Goal: Navigation & Orientation: Find specific page/section

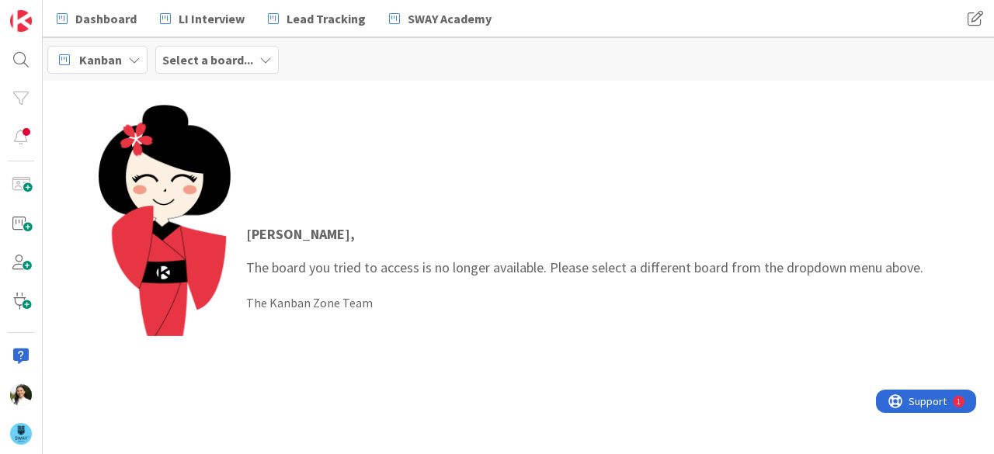
click at [235, 57] on b "Select a board..." at bounding box center [207, 60] width 91 height 16
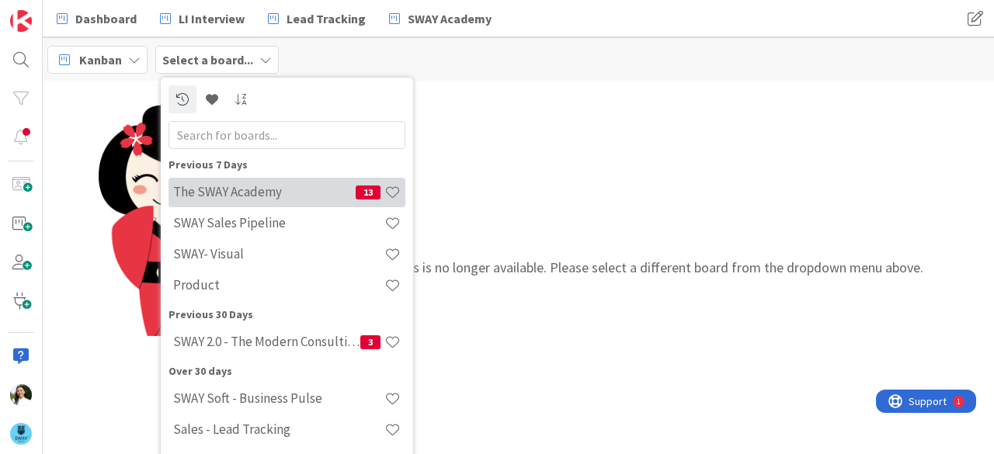
click at [240, 184] on h4 "The SWAY Academy" at bounding box center [264, 192] width 183 height 16
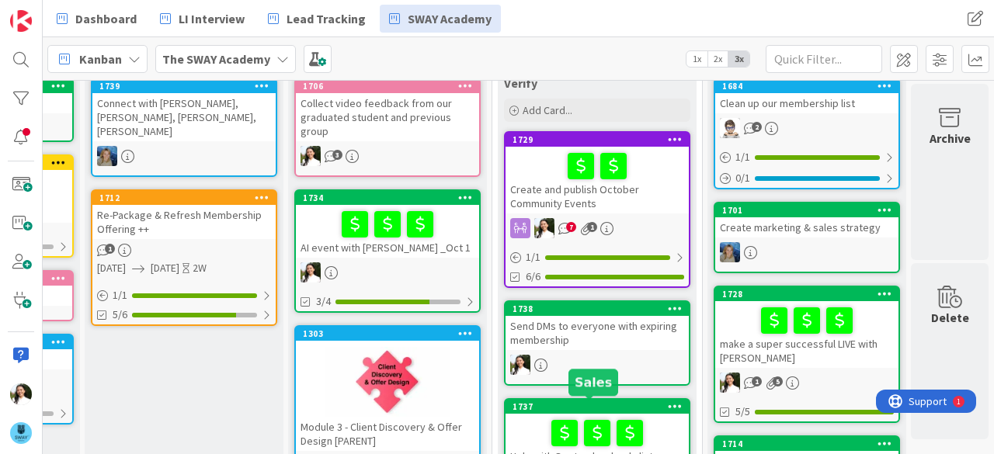
scroll to position [37, 393]
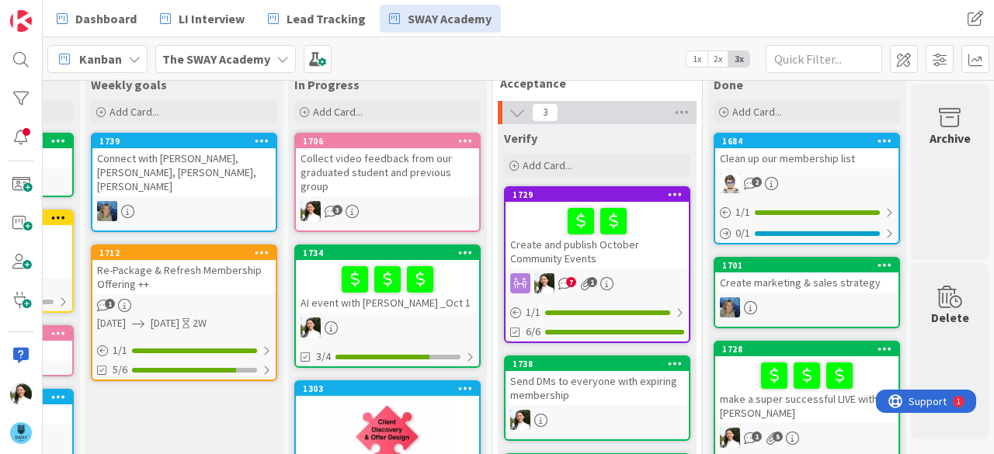
click at [423, 294] on div at bounding box center [388, 279] width 174 height 33
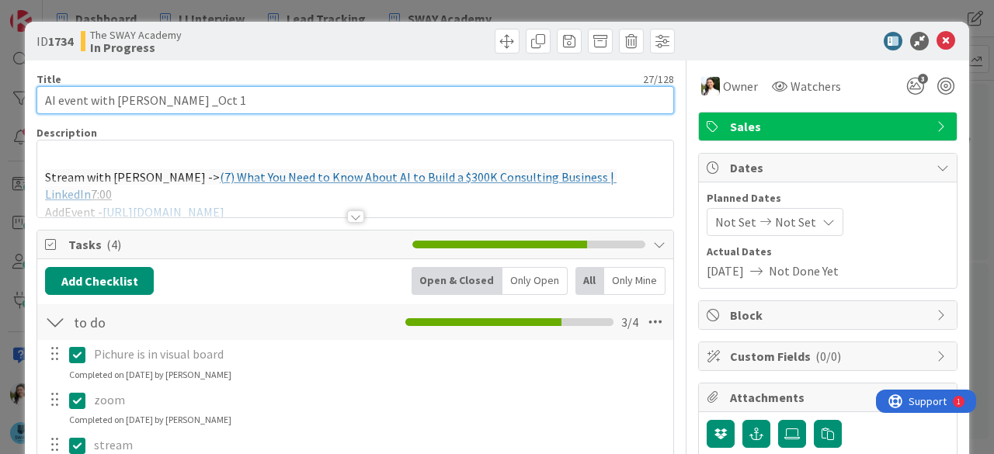
click at [205, 96] on input "AI event with [PERSON_NAME] _Oct 1" at bounding box center [356, 100] width 638 height 28
type input "AI event with [PERSON_NAME] _Oct 8"
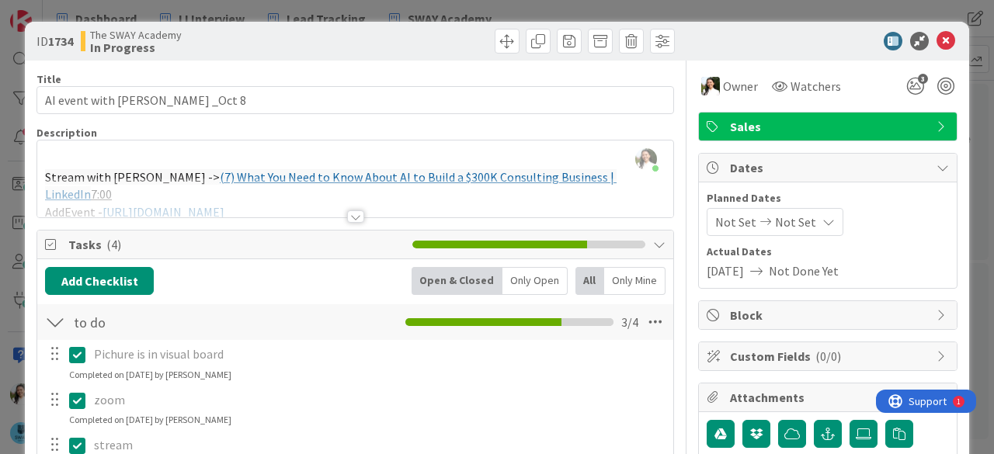
click at [0, 237] on div "ID 1734 The SWAY Academy In Progress Title 27 / 128 AI event with [PERSON_NAME]…" at bounding box center [497, 227] width 994 height 454
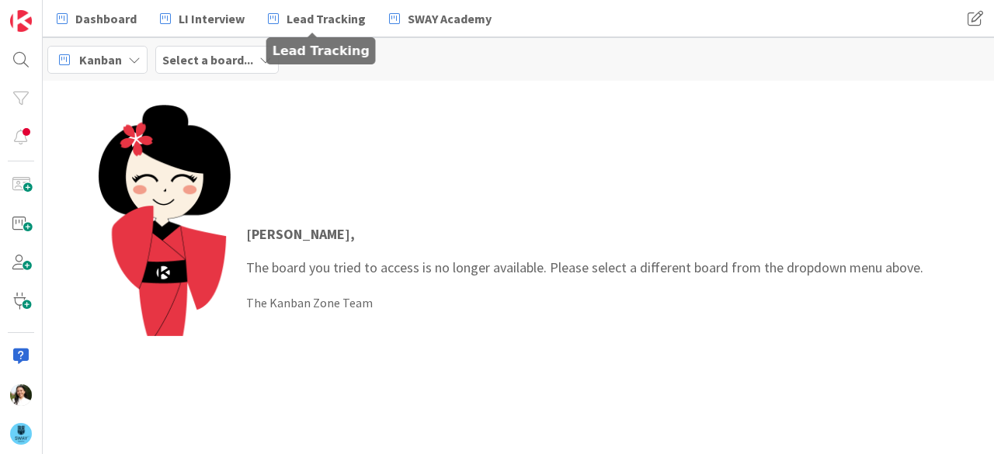
click at [215, 62] on b "Select a board..." at bounding box center [207, 60] width 91 height 16
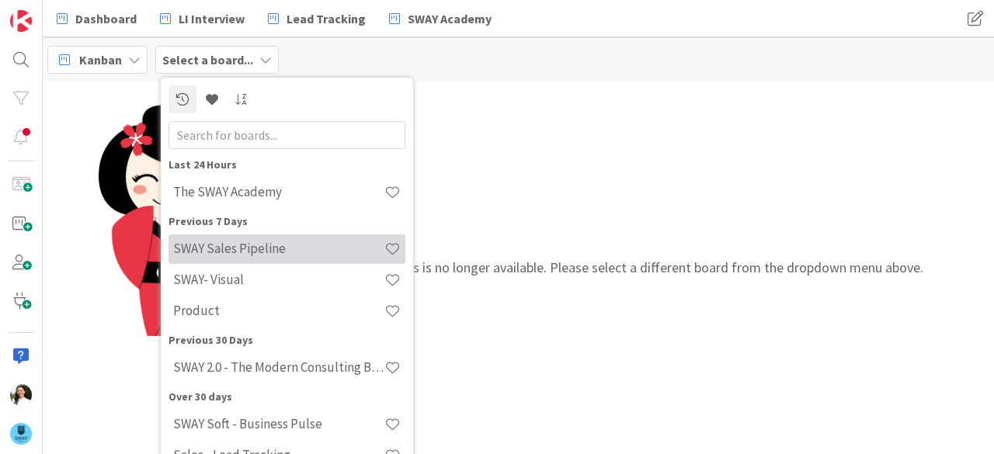
click at [228, 246] on h4 "SWAY Sales Pipeline" at bounding box center [278, 249] width 211 height 16
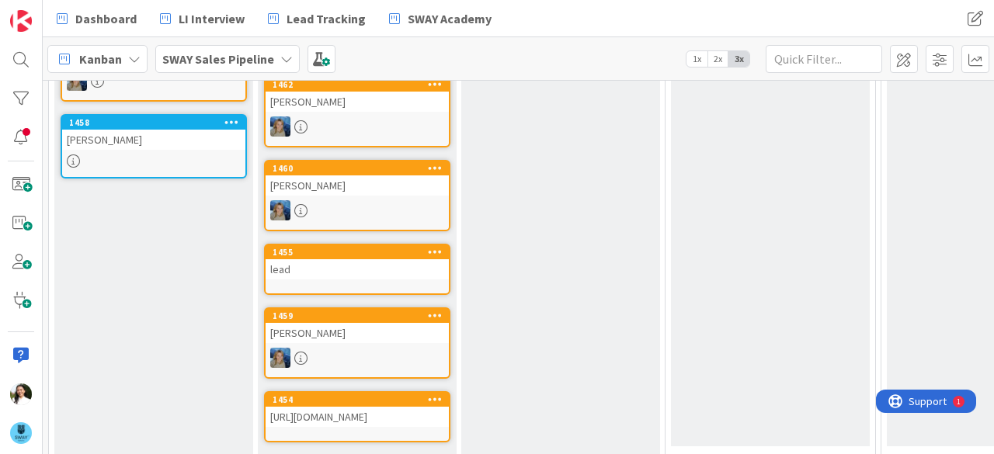
scroll to position [623, 0]
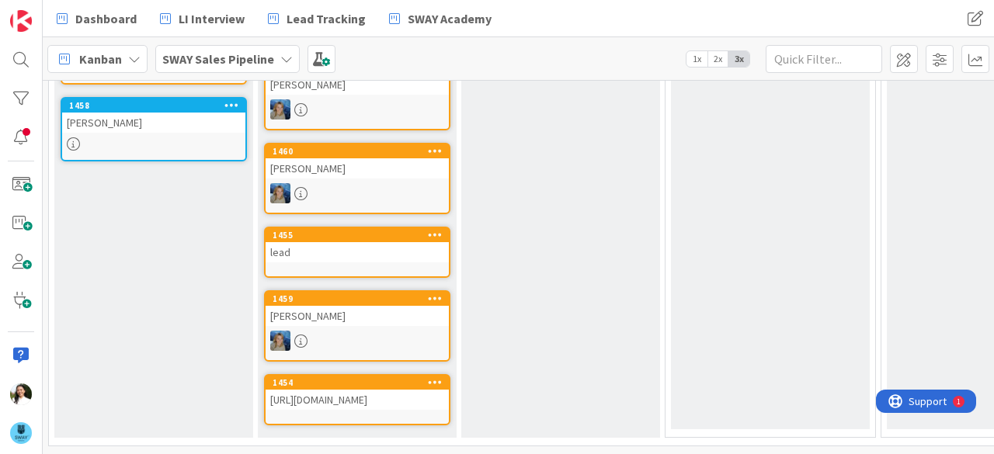
click at [364, 242] on div "lead" at bounding box center [357, 252] width 183 height 20
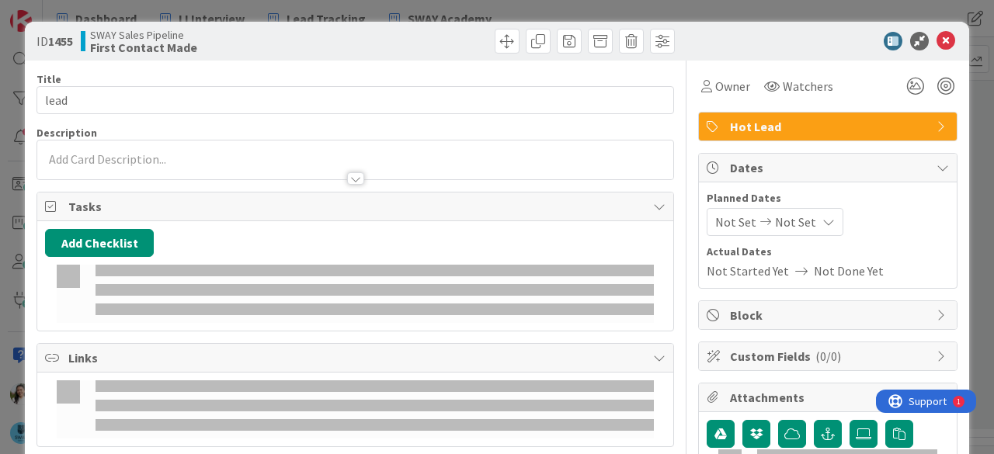
click at [0, 224] on div "ID 1455 SWAY Sales Pipeline First Contact Made Title 4 / 128 lead Description O…" at bounding box center [497, 227] width 994 height 454
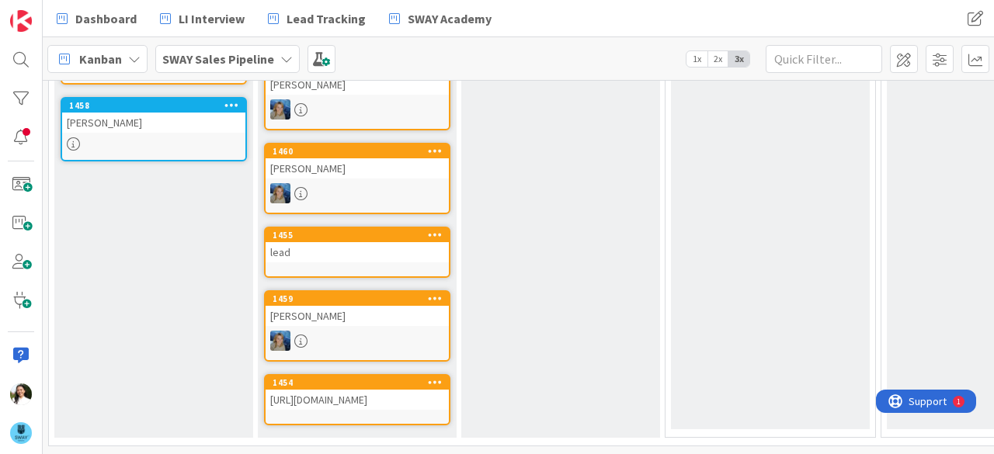
click at [434, 229] on icon at bounding box center [435, 234] width 15 height 11
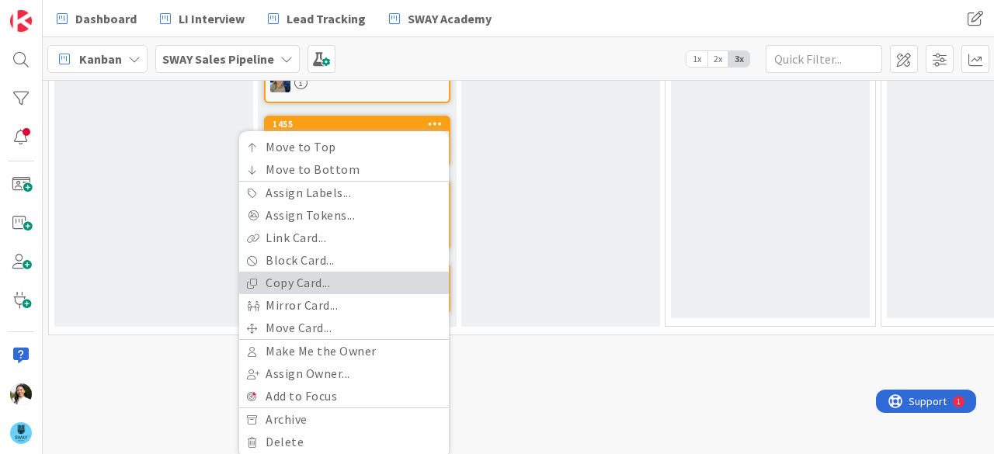
scroll to position [723, 0]
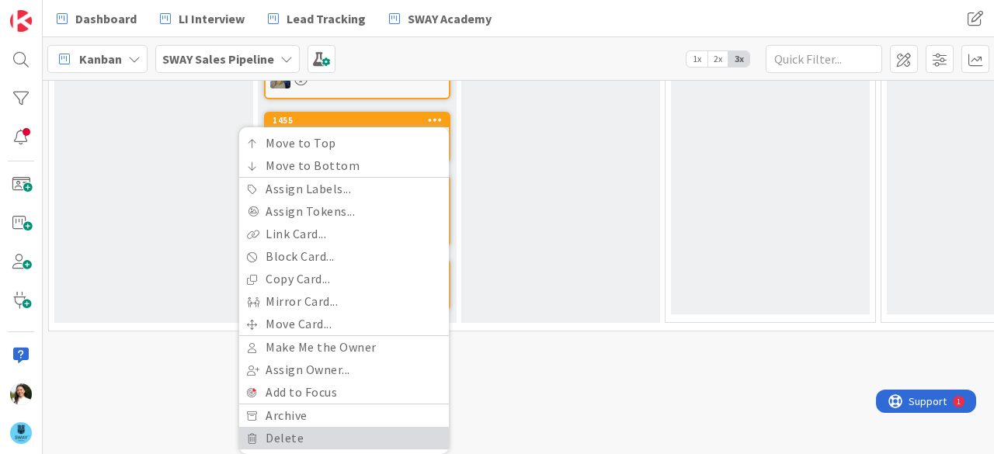
click at [324, 427] on link "Delete" at bounding box center [344, 438] width 210 height 23
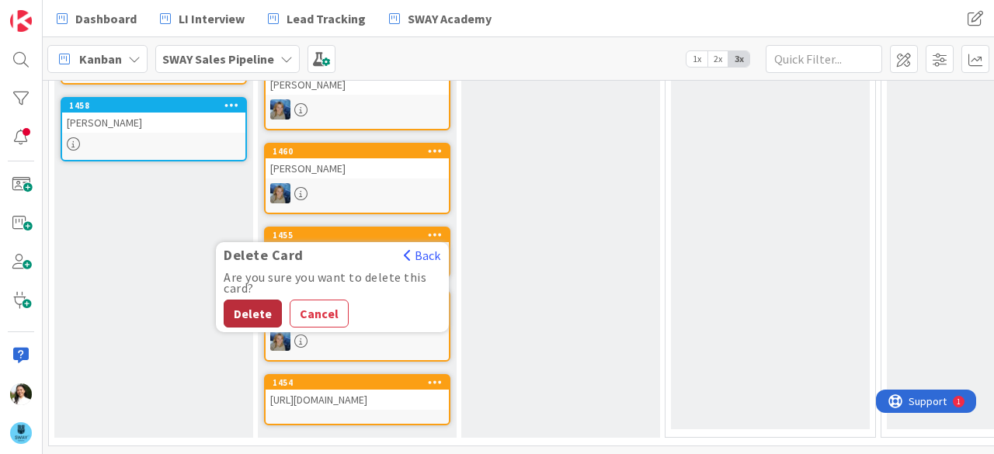
click at [252, 300] on button "Delete" at bounding box center [253, 314] width 58 height 28
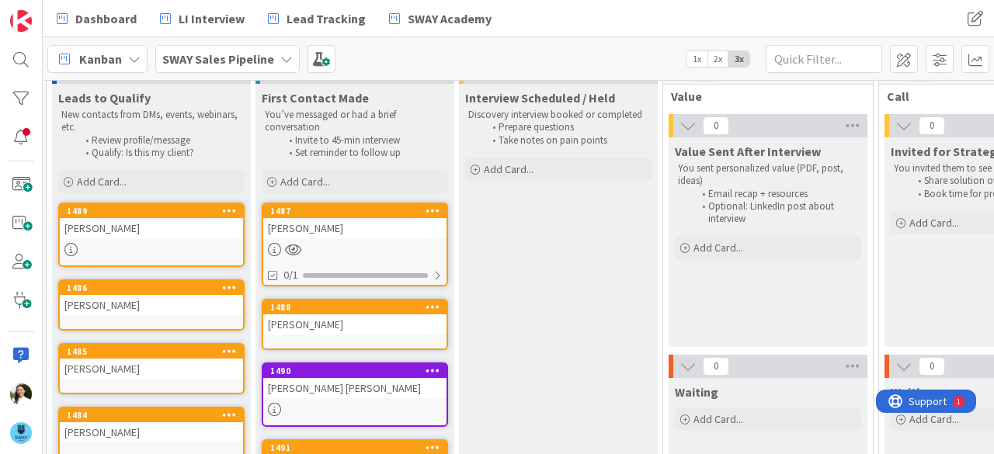
scroll to position [0, 2]
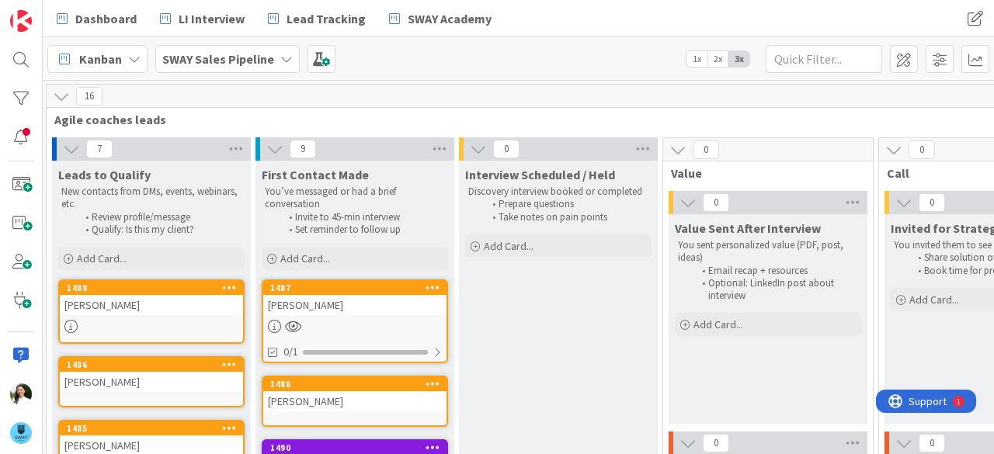
click at [343, 302] on div "Rachel Hanley" at bounding box center [354, 305] width 183 height 20
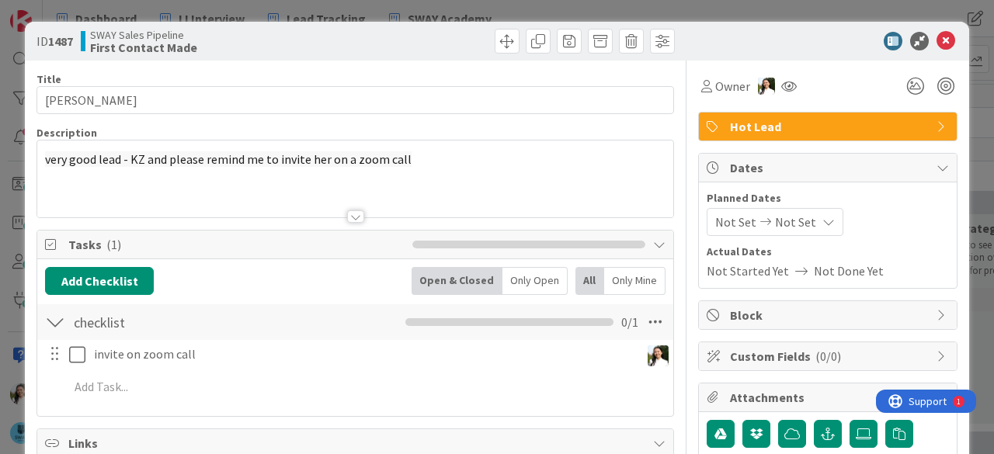
click at [0, 190] on div "ID 1487 SWAY Sales Pipeline First Contact Made Title 13 / 128 Rachel Hanley Des…" at bounding box center [497, 227] width 994 height 454
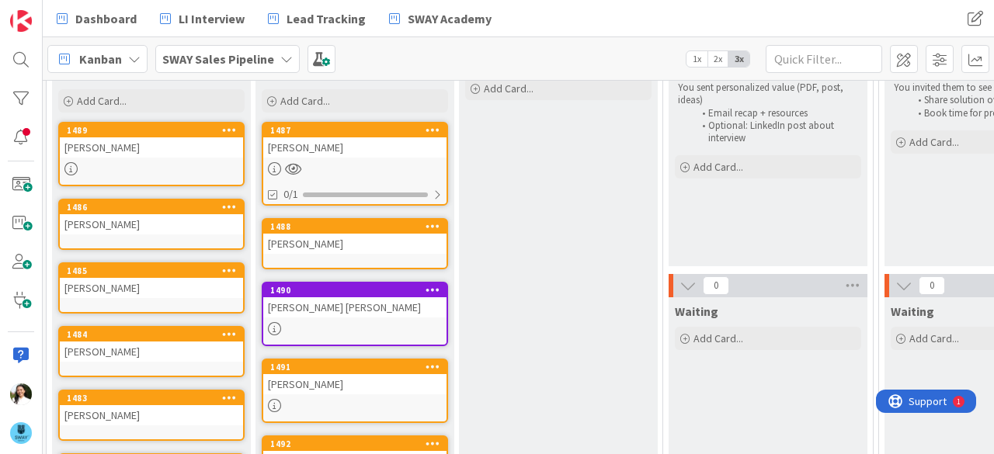
click at [349, 298] on div "Dawn Nicole" at bounding box center [354, 308] width 183 height 20
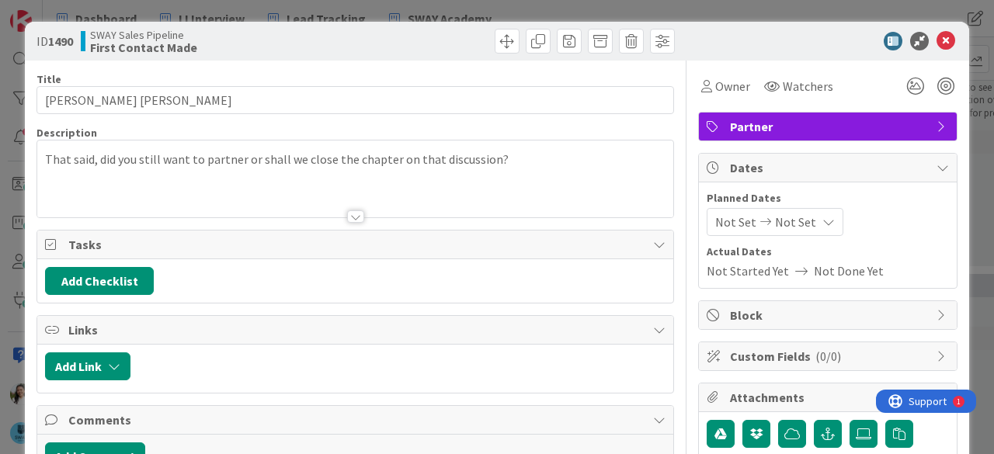
click at [0, 238] on div "ID 1490 SWAY Sales Pipeline First Contact Made Title 11 / 128 Dawn Nicole Descr…" at bounding box center [497, 227] width 994 height 454
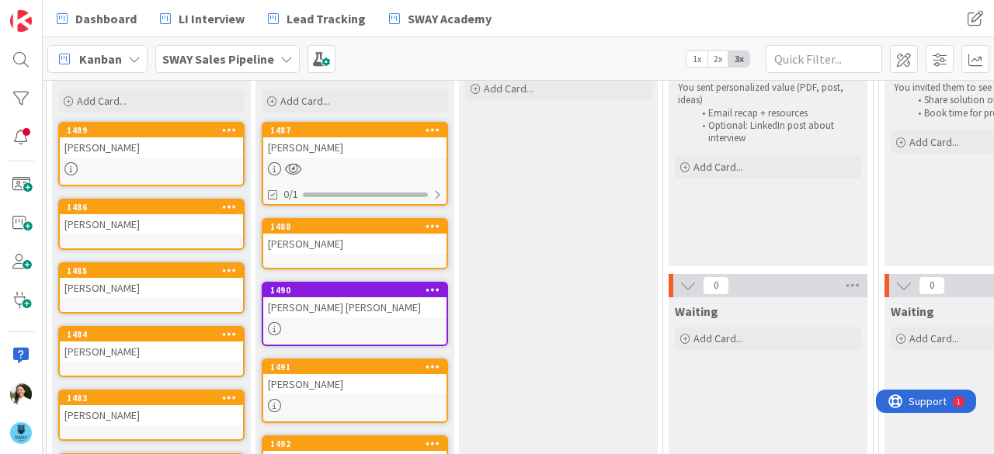
click at [368, 401] on div at bounding box center [354, 405] width 183 height 13
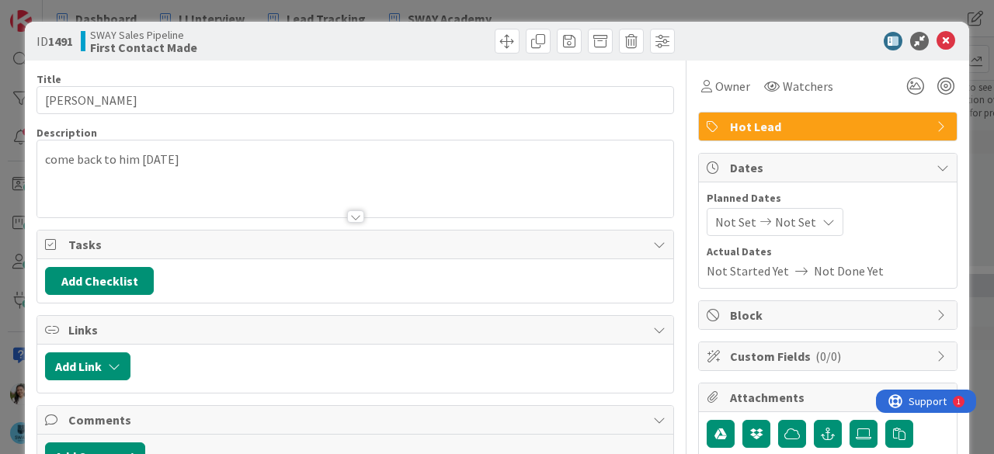
click at [0, 249] on div "ID 1491 SWAY Sales Pipeline First Contact Made Title 10 / 128 Eric Mayer Descri…" at bounding box center [497, 227] width 994 height 454
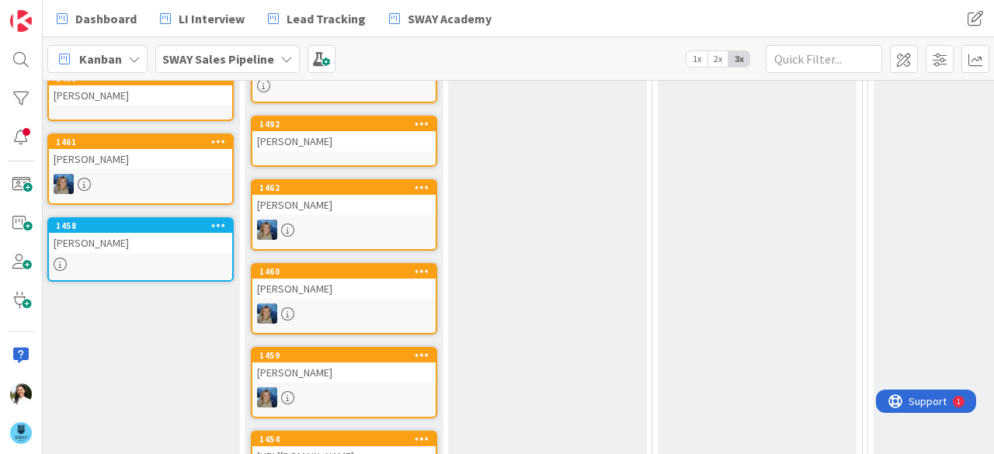
click at [350, 207] on div "Saif Khan" at bounding box center [343, 205] width 183 height 20
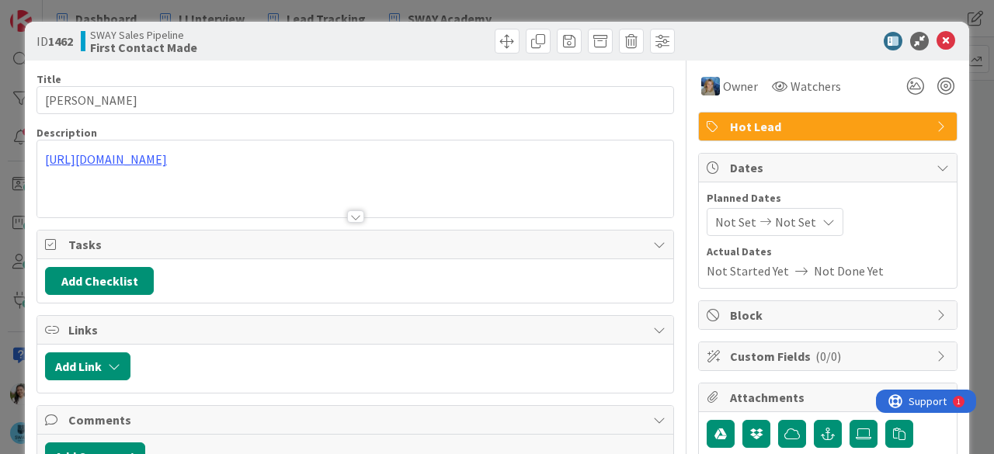
click at [0, 243] on div "ID 1462 SWAY Sales Pipeline First Contact Made Title 9 / 128 Saif Khan Descript…" at bounding box center [497, 227] width 994 height 454
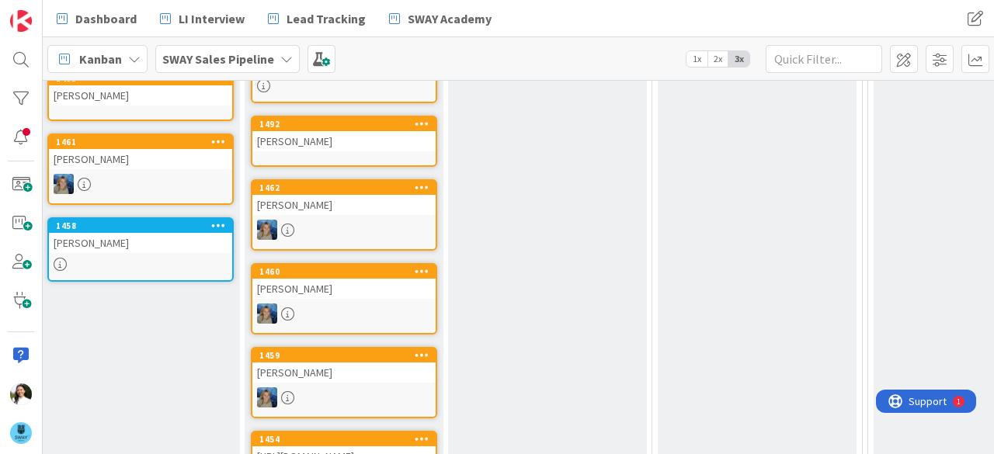
click at [322, 378] on div "Robb Alexander" at bounding box center [343, 373] width 183 height 20
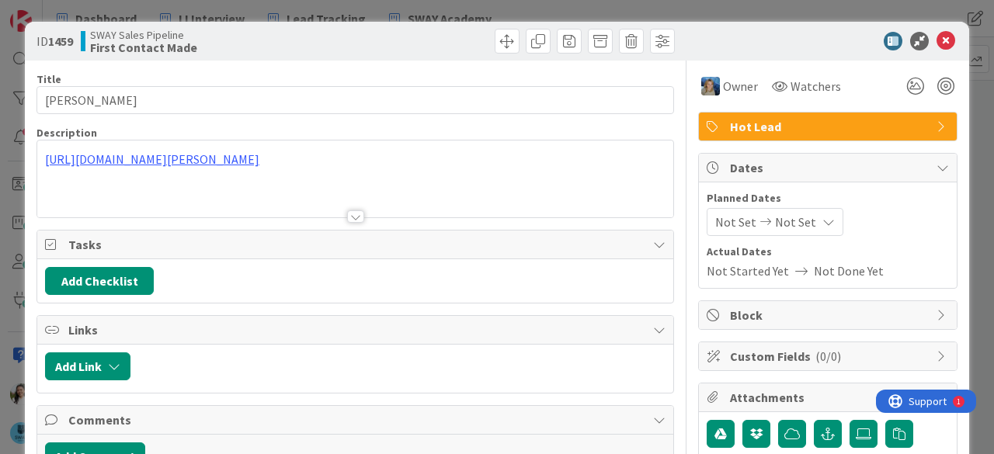
click at [0, 245] on div "ID 1459 SWAY Sales Pipeline First Contact Made Title 14 / 128 Robb Alexander De…" at bounding box center [497, 227] width 994 height 454
